Goal: Obtain resource: Obtain resource

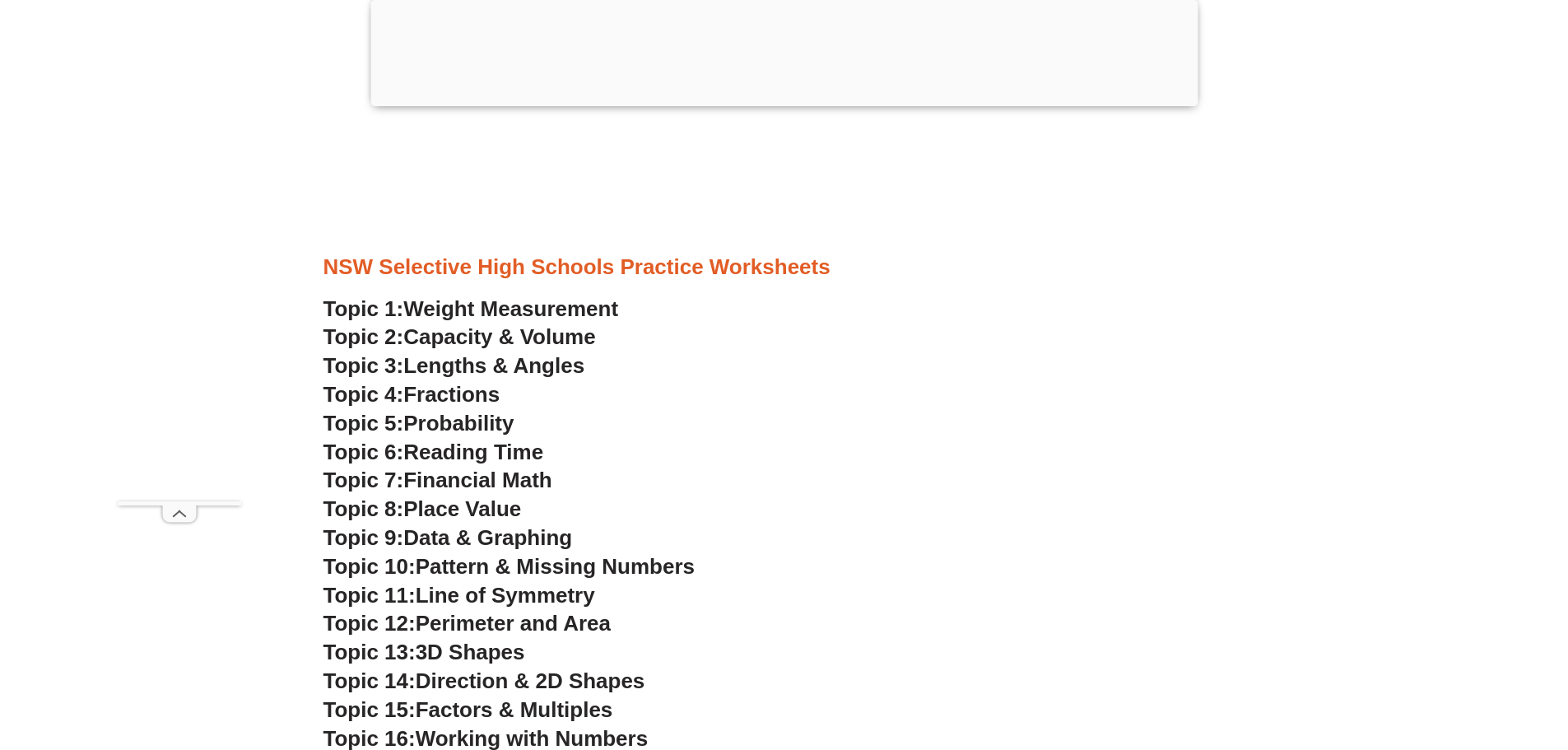
scroll to position [4605, 0]
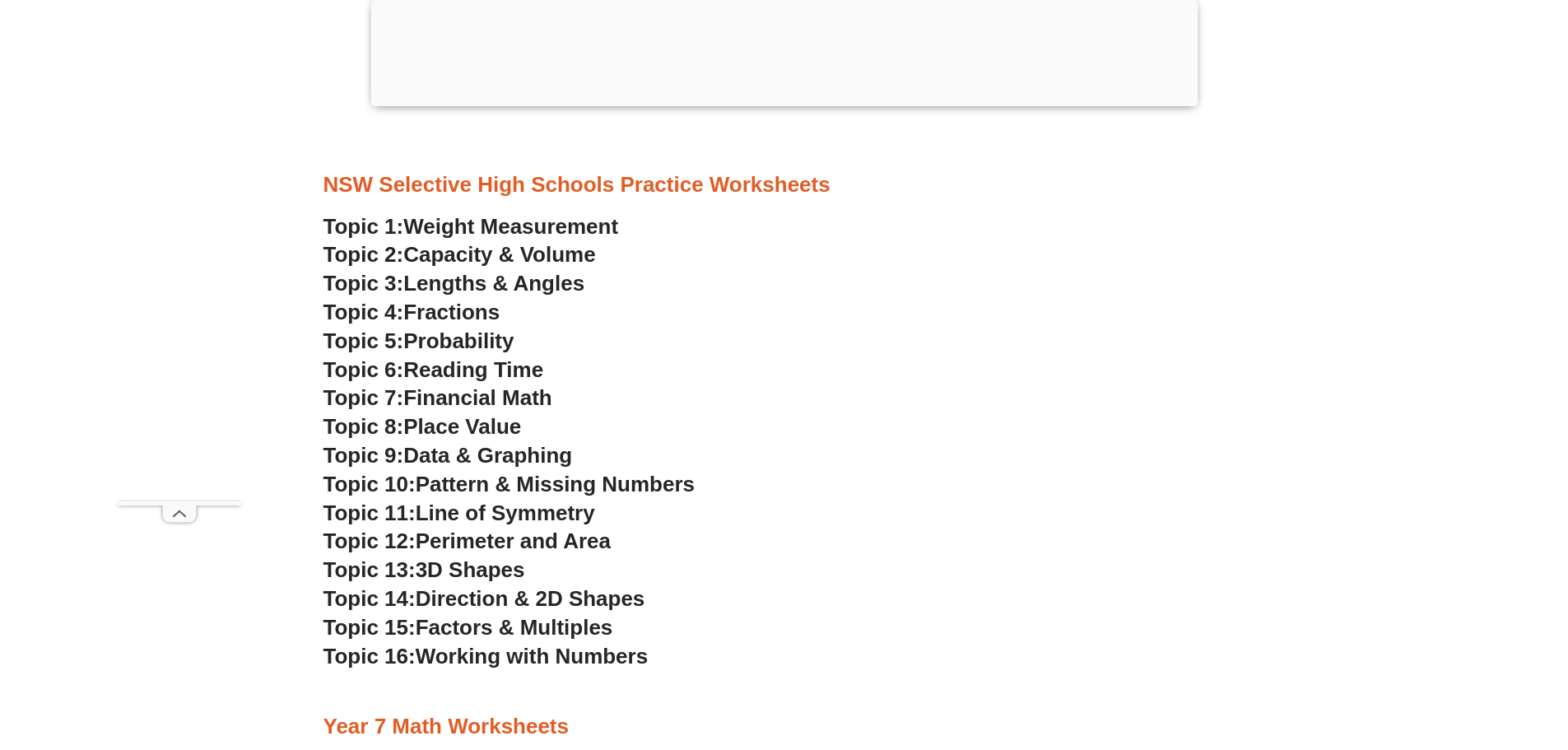
click at [473, 540] on span "Perimeter and Area" at bounding box center [513, 540] width 195 height 24
click at [465, 401] on span "Financial Math" at bounding box center [478, 397] width 148 height 24
click at [467, 421] on span "Place Value" at bounding box center [462, 425] width 118 height 24
click at [493, 540] on span "Perimeter and Area" at bounding box center [513, 540] width 195 height 24
click at [461, 368] on span "Reading Time" at bounding box center [473, 369] width 140 height 24
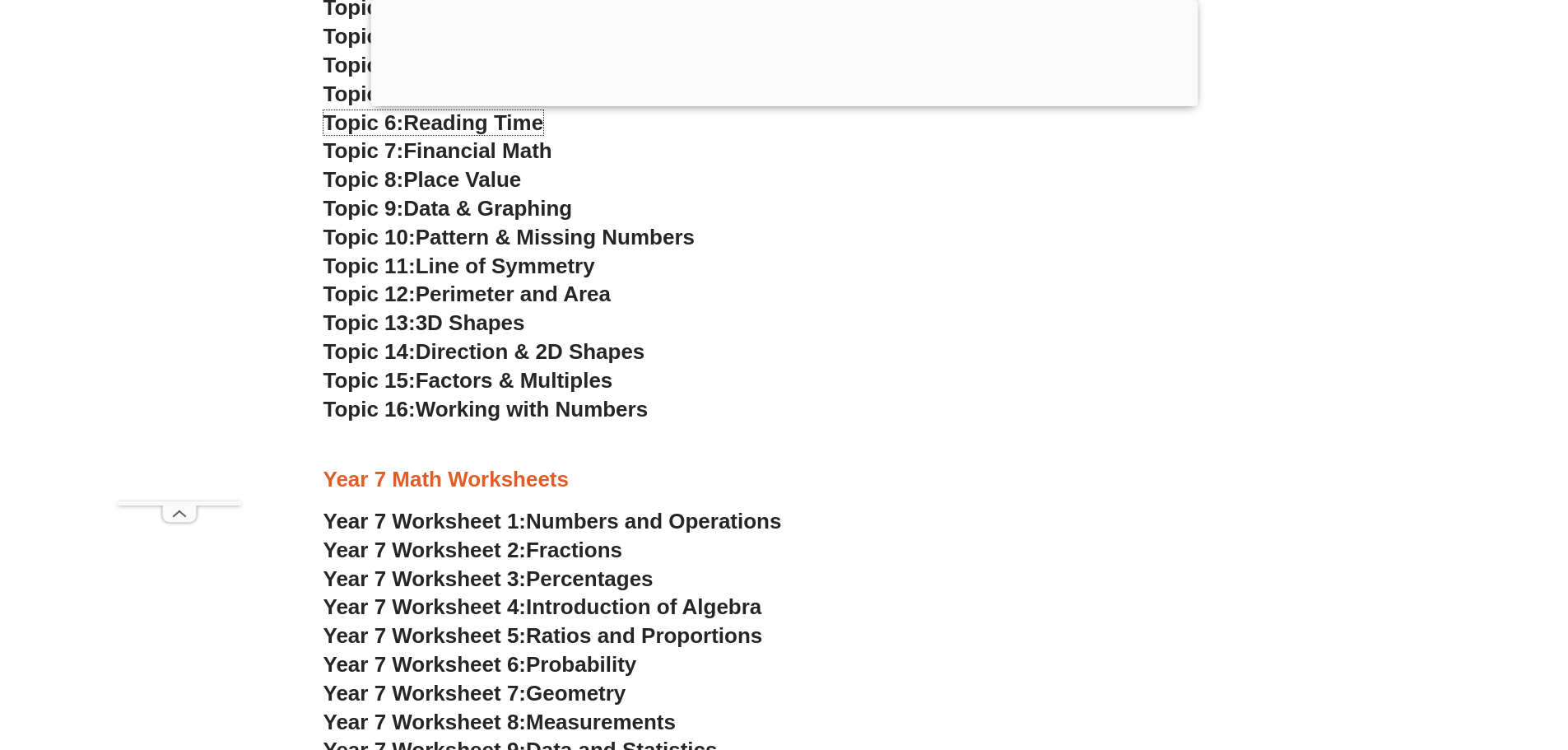
scroll to position [5099, 0]
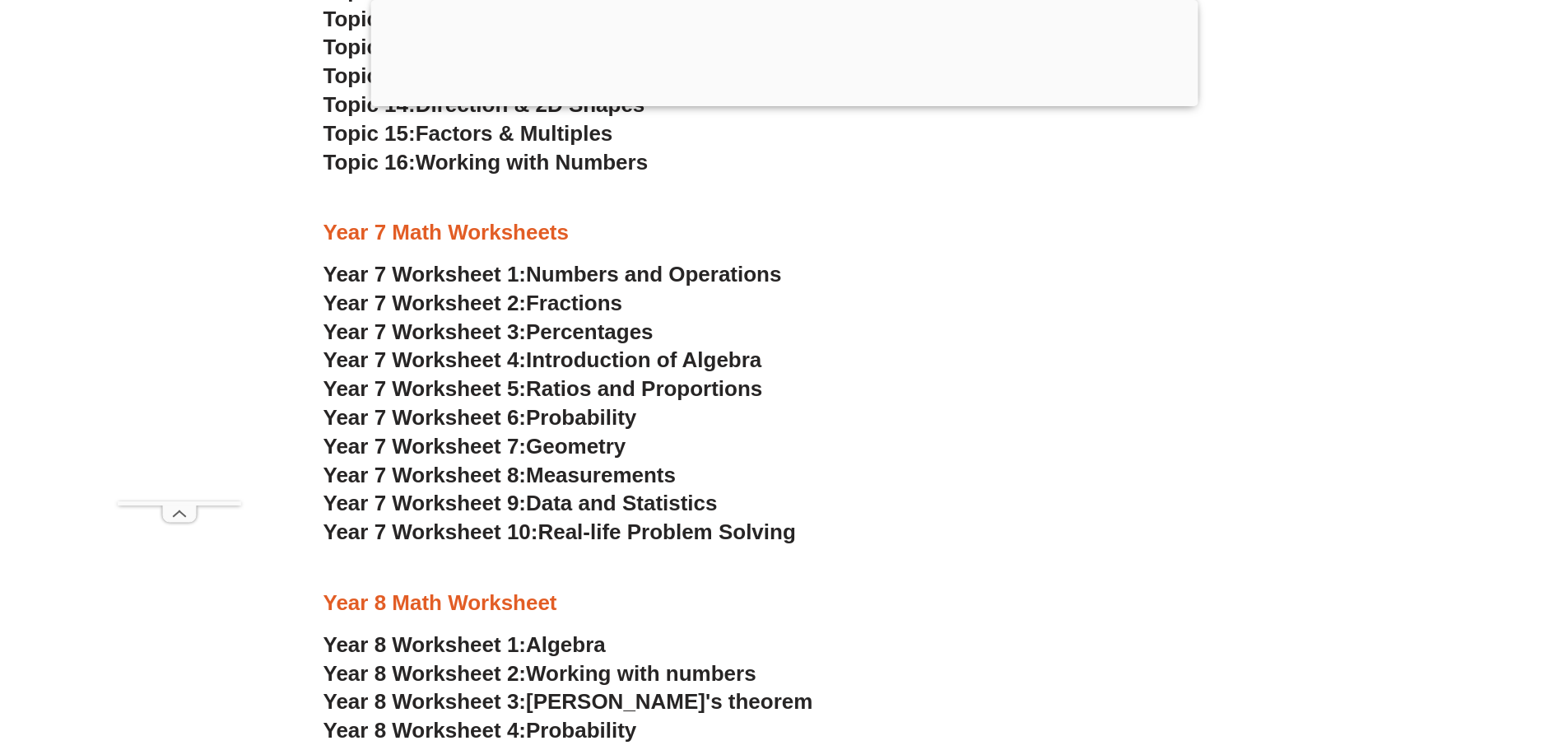
click at [591, 361] on span "Introduction of Algebra" at bounding box center [643, 359] width 235 height 24
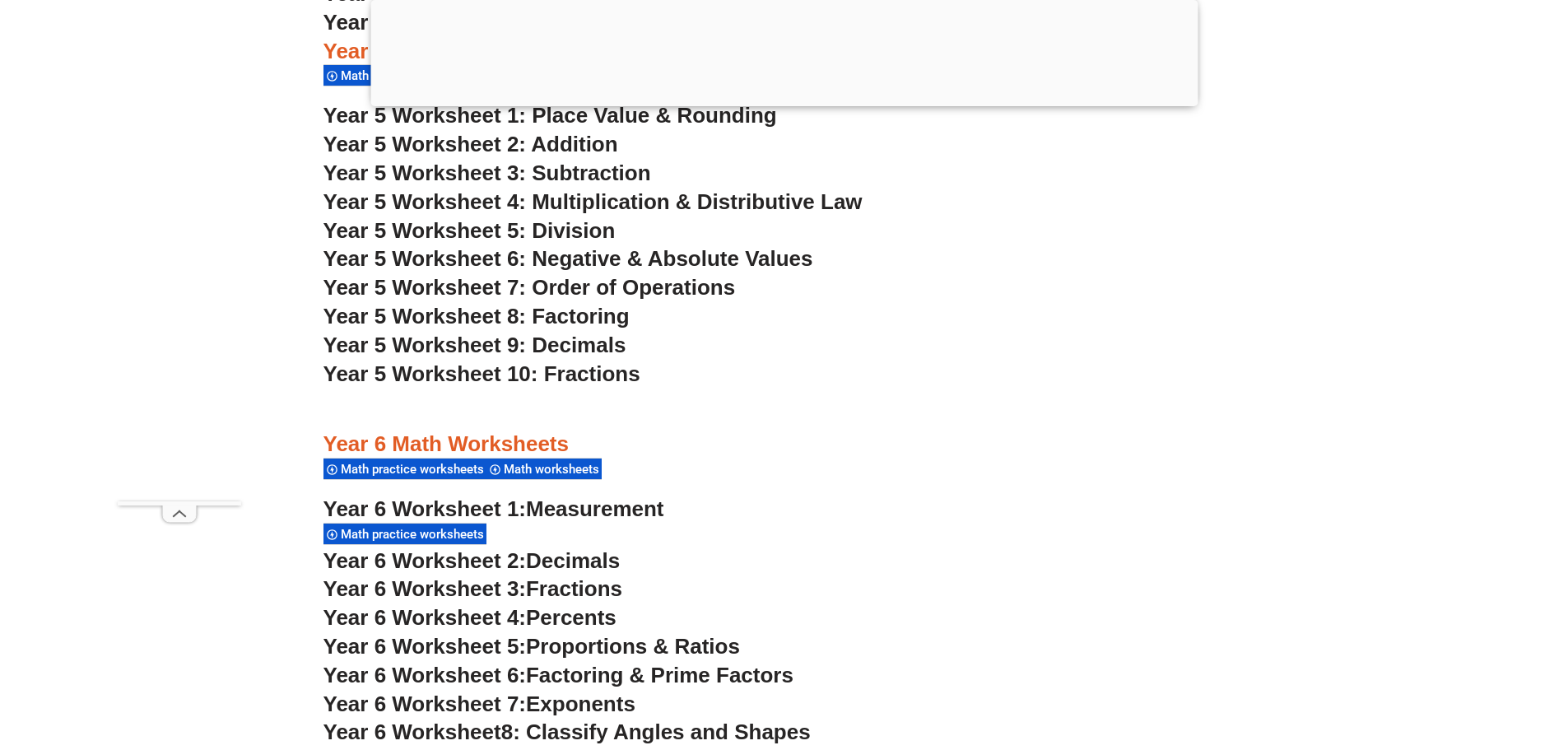
scroll to position [3782, 0]
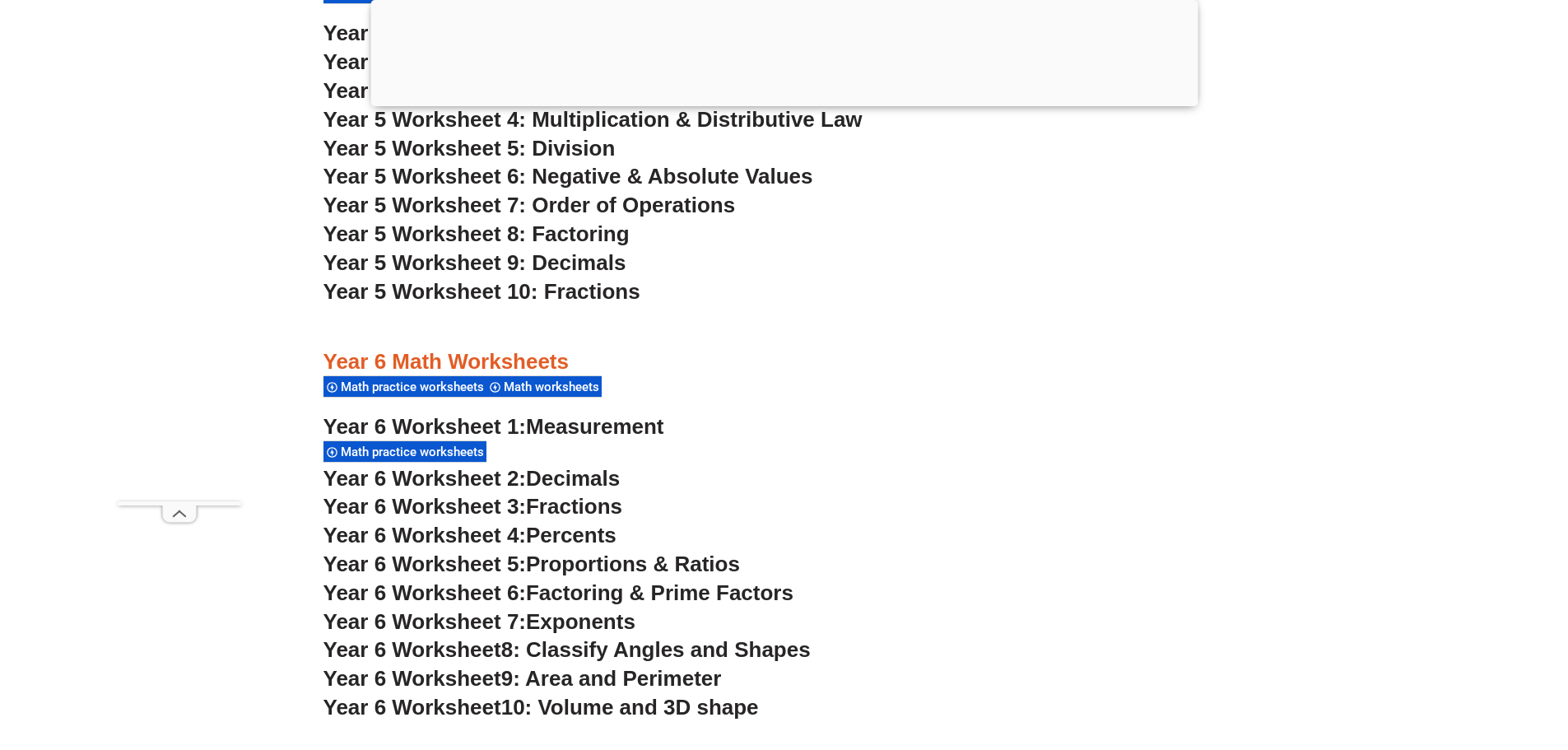
click at [626, 673] on span "9: Area and Perimeter" at bounding box center [611, 678] width 221 height 24
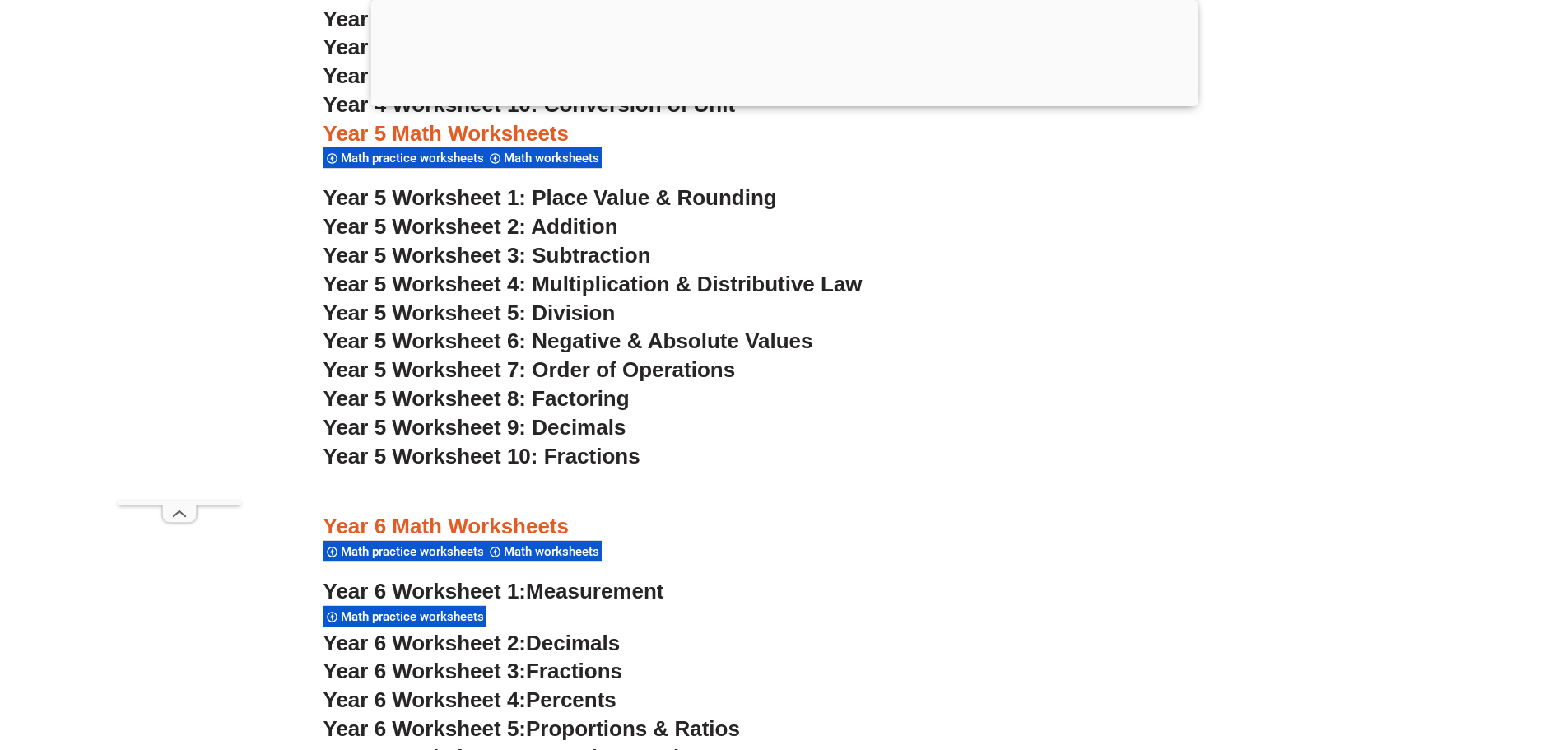
scroll to position [3535, 0]
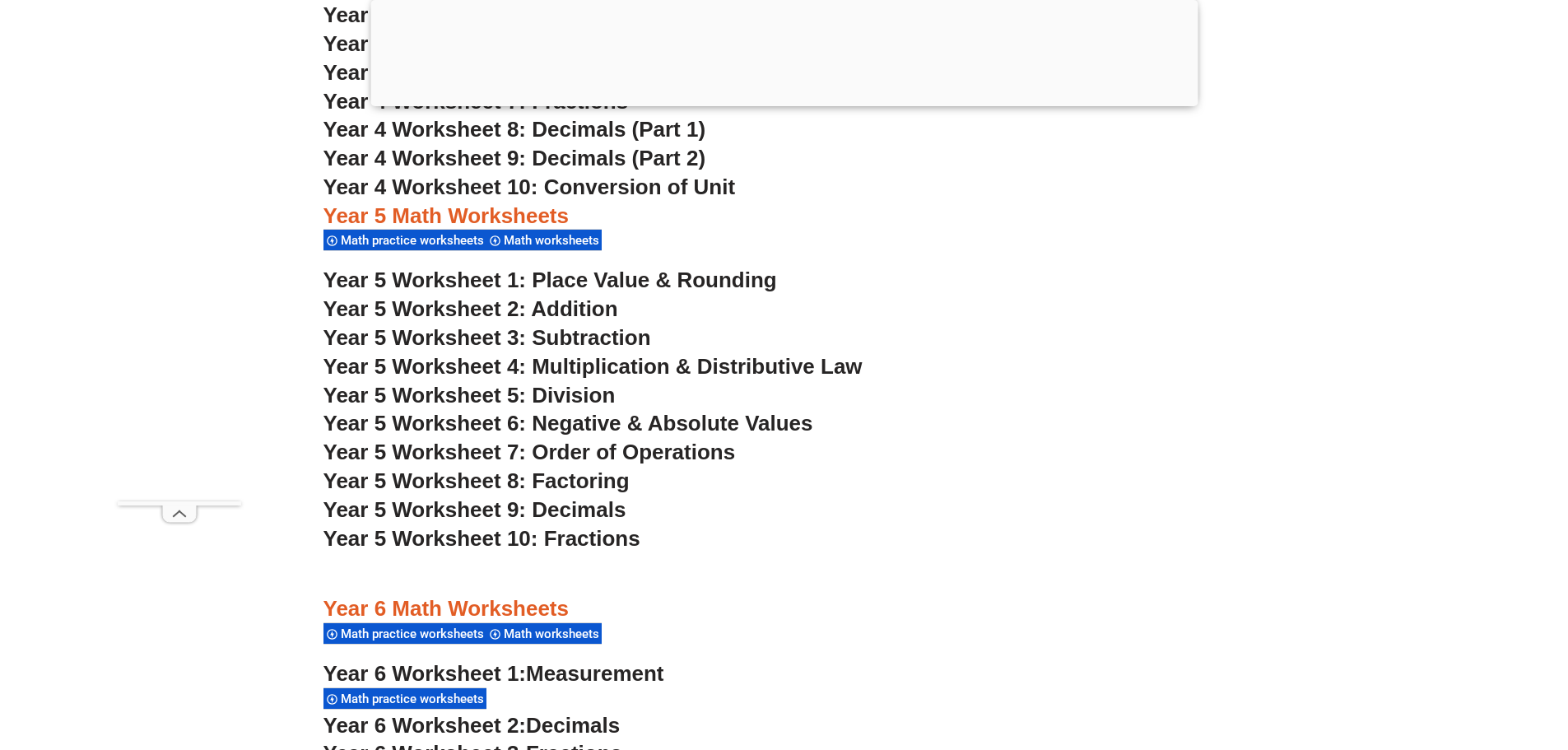
click at [694, 275] on span "Year 5 Worksheet 1: Place Value & Rounding" at bounding box center [550, 279] width 453 height 24
